Goal: Information Seeking & Learning: Learn about a topic

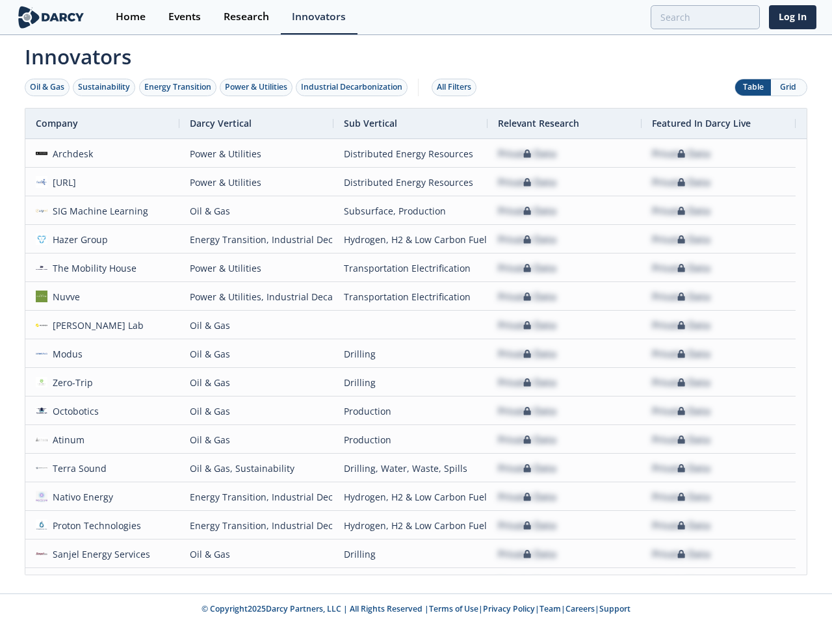
click at [47, 87] on div "Oil & Gas" at bounding box center [47, 87] width 34 height 12
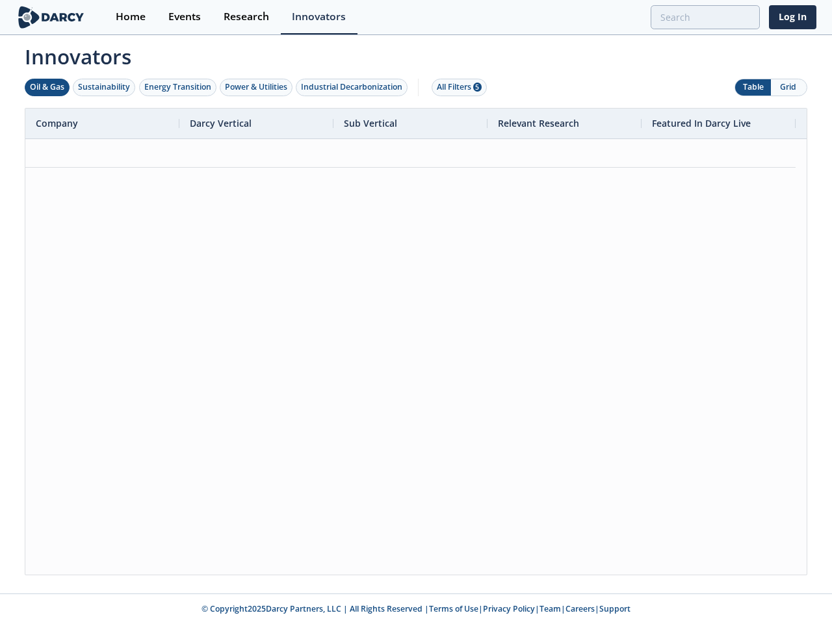
click at [105, 87] on div "Sustainability" at bounding box center [104, 87] width 52 height 12
click at [178, 87] on div "Energy Transition" at bounding box center [177, 87] width 67 height 12
click at [257, 87] on div "Power & Utilities" at bounding box center [256, 87] width 62 height 12
